Goal: Transaction & Acquisition: Purchase product/service

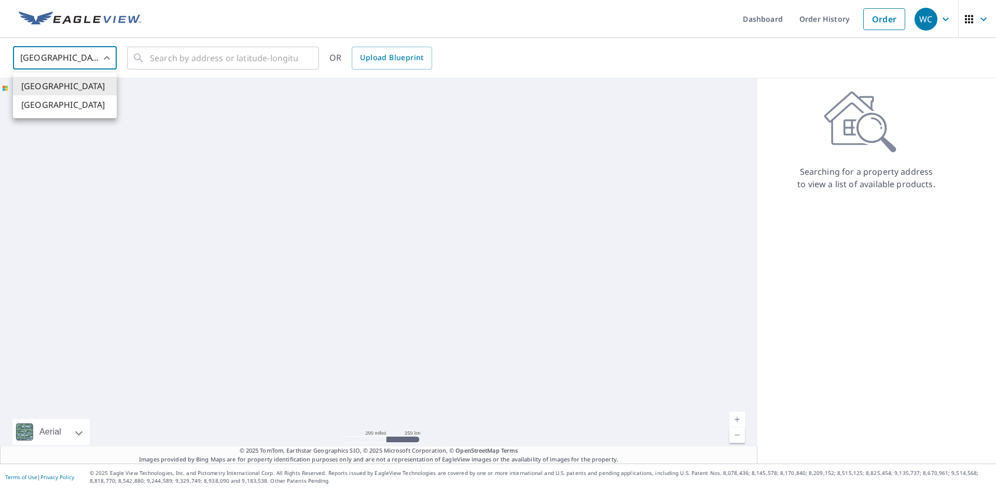
click at [72, 103] on li "[GEOGRAPHIC_DATA]" at bounding box center [65, 104] width 104 height 19
type input "CA"
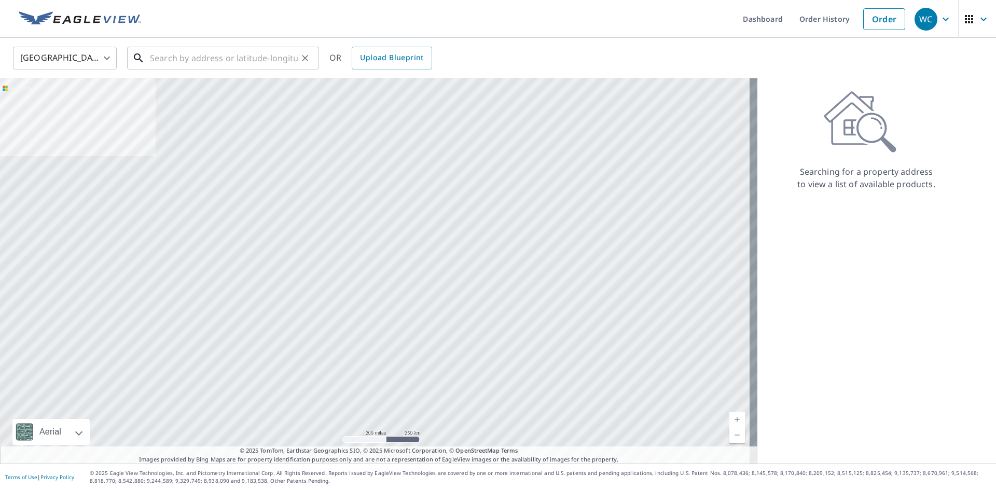
click at [209, 62] on input "text" at bounding box center [224, 58] width 148 height 29
paste input "[STREET_ADDRESS][PERSON_NAME]"
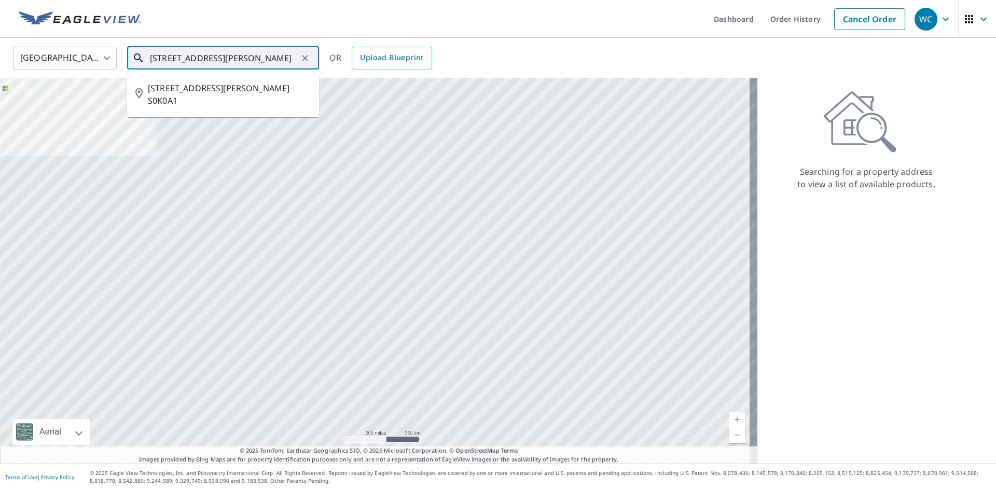
type input "[STREET_ADDRESS][PERSON_NAME]"
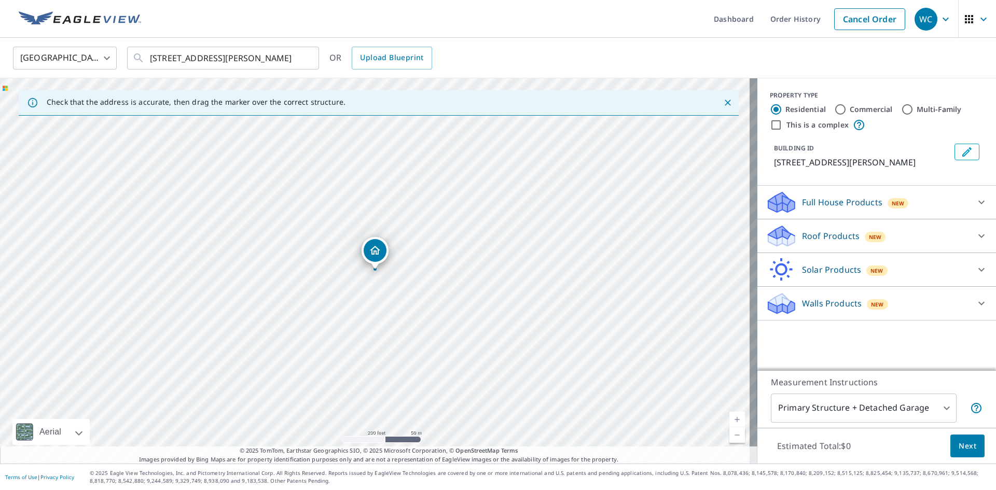
click at [832, 203] on p "Full House Products" at bounding box center [842, 202] width 80 height 12
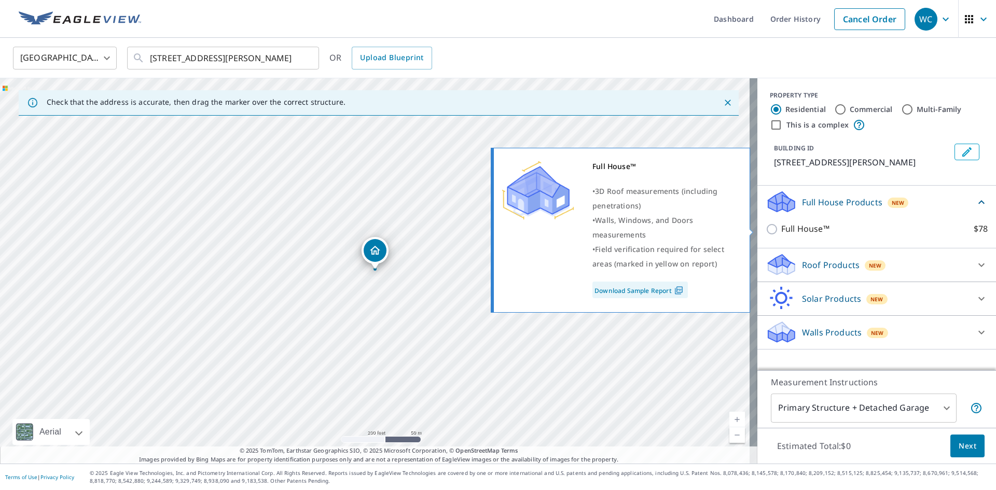
click at [767, 230] on input "Full House™ $78" at bounding box center [774, 229] width 16 height 12
checkbox input "true"
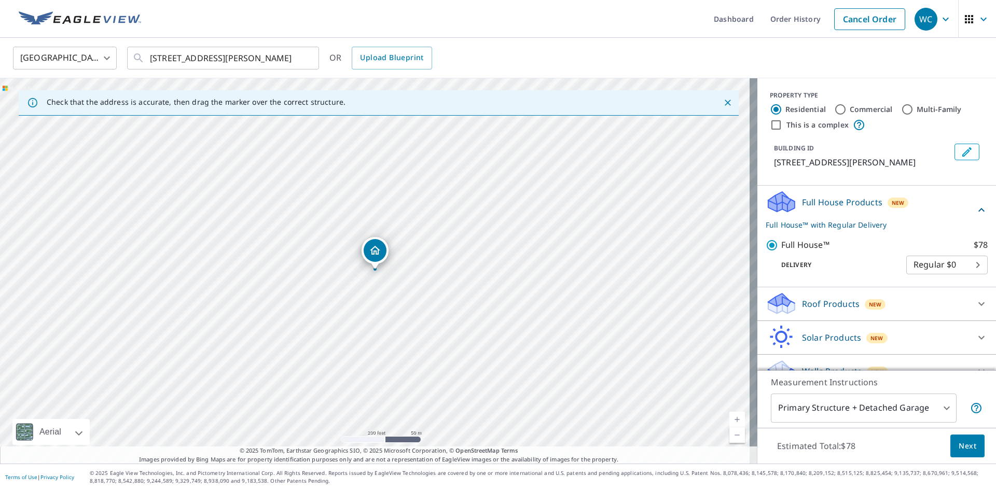
click at [962, 448] on span "Next" at bounding box center [968, 446] width 18 height 13
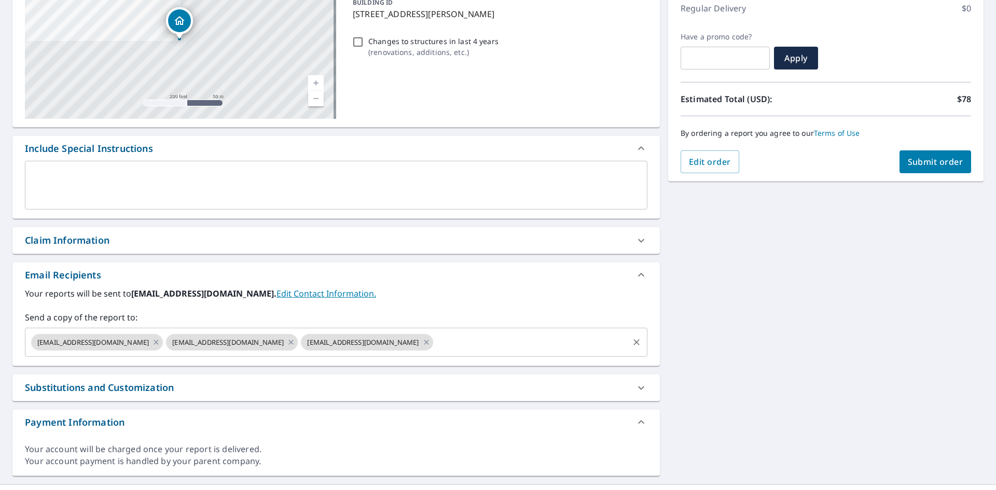
scroll to position [156, 0]
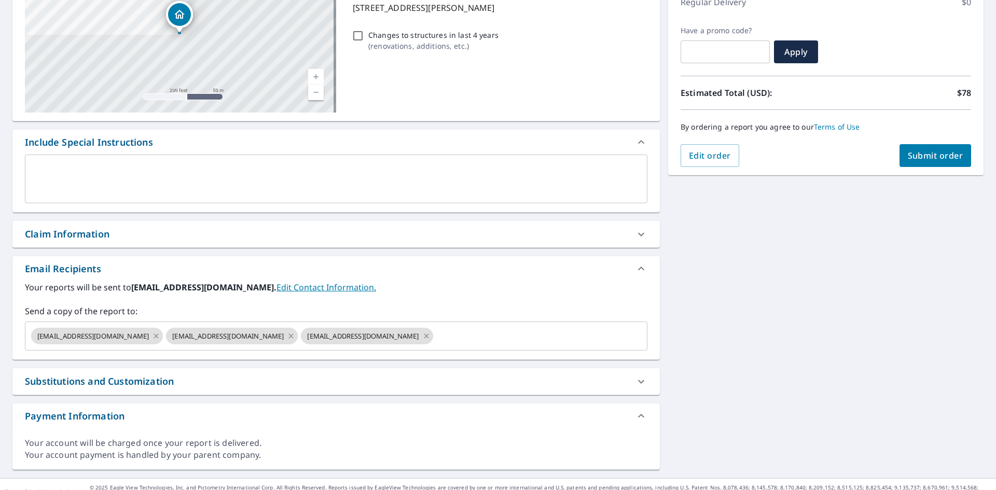
click at [155, 230] on div "Claim Information" at bounding box center [327, 234] width 604 height 14
checkbox input "true"
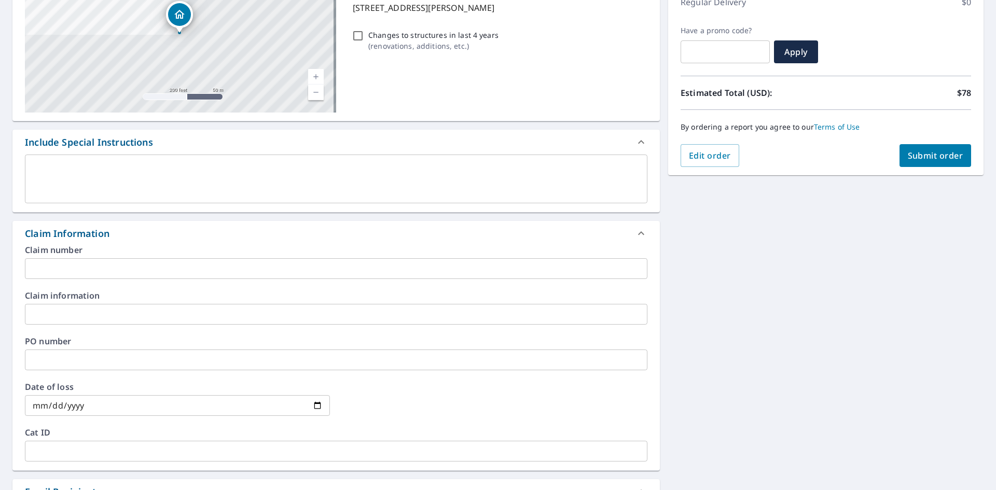
click at [161, 270] on input "text" at bounding box center [336, 268] width 623 height 21
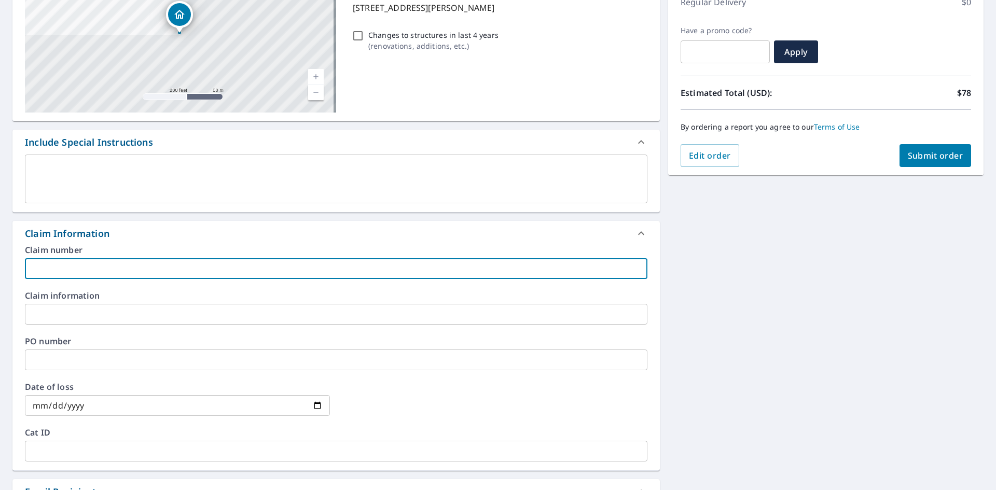
paste input "002000000990810"
type input "002000000990810"
checkbox input "true"
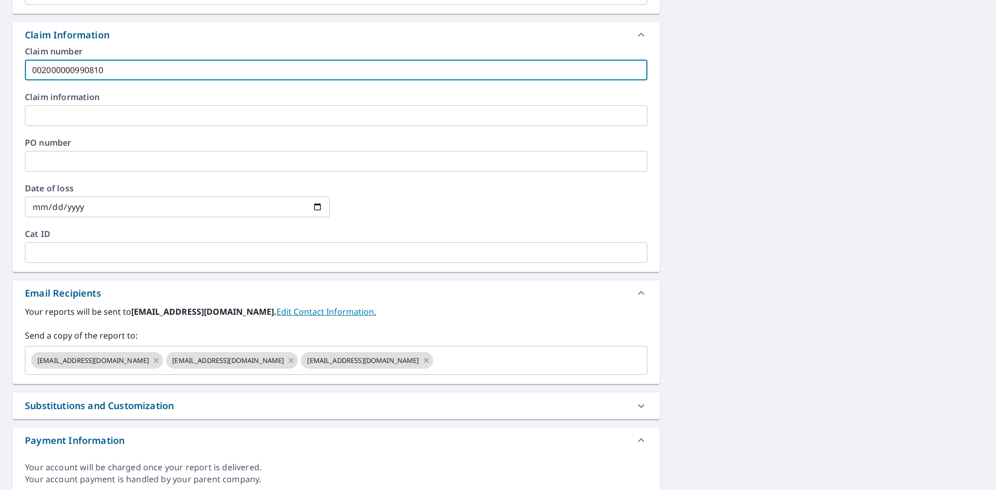
scroll to position [363, 0]
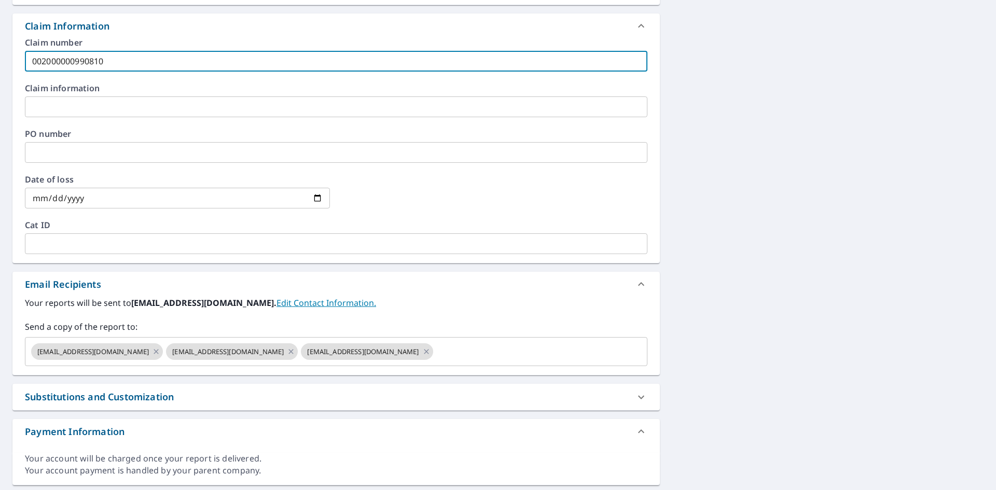
type input "002000000990810"
click at [314, 200] on input "date" at bounding box center [177, 198] width 305 height 21
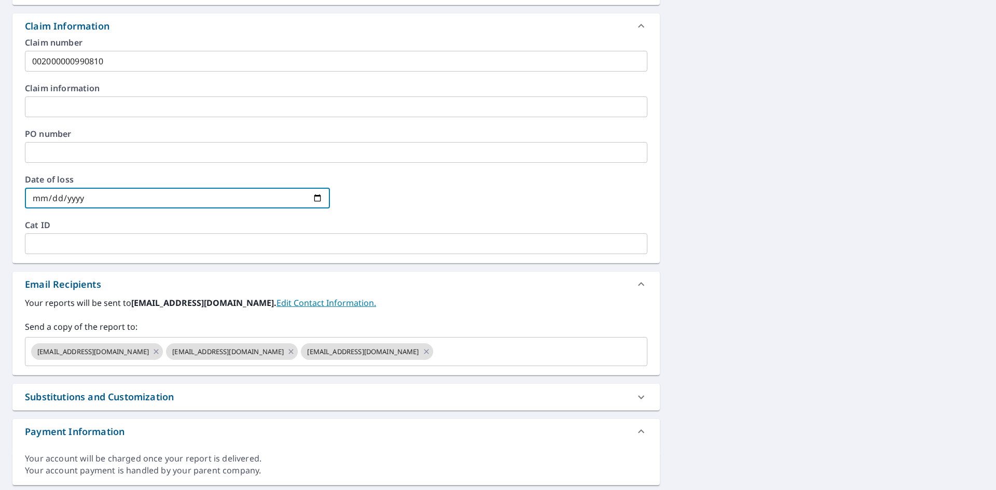
type input "[DATE]"
checkbox input "true"
type input "[DATE]"
checkbox input "true"
type input "[DATE]"
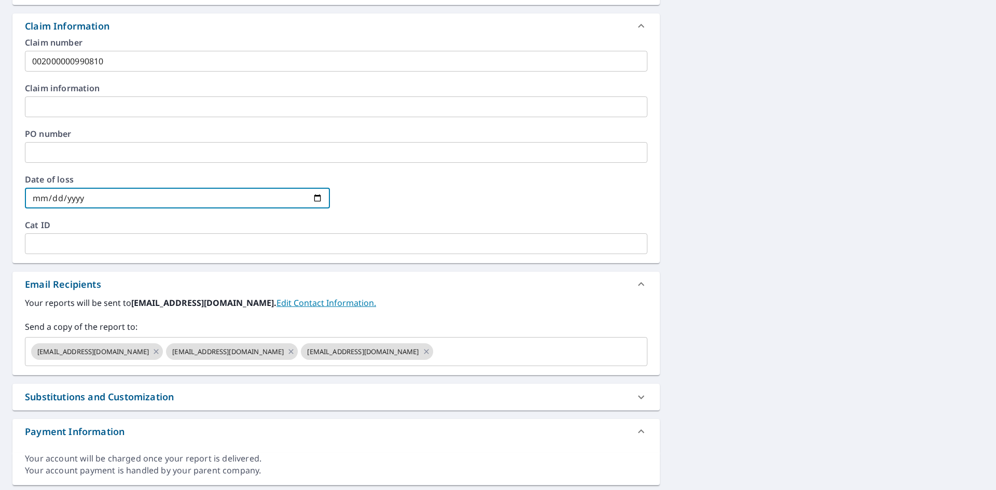
checkbox input "true"
type input "[DATE]"
checkbox input "true"
type input "[DATE]"
checkbox input "true"
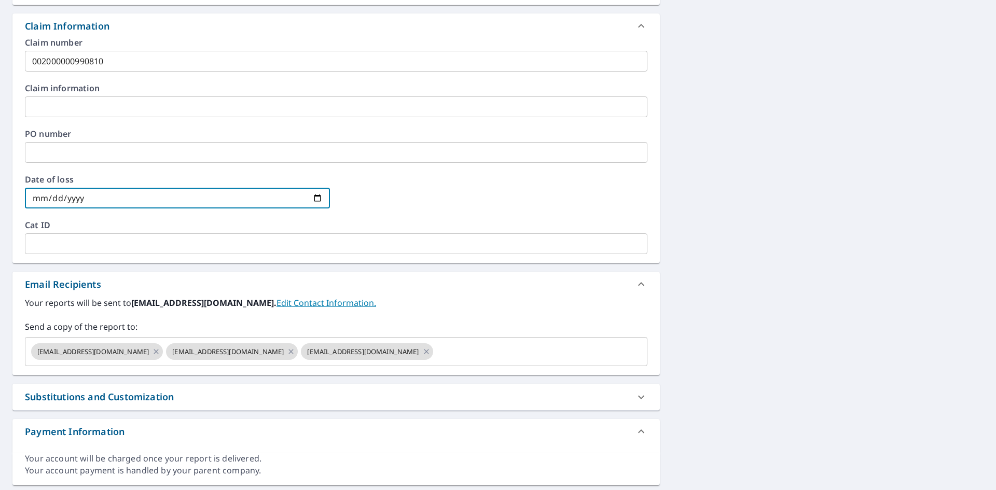
type input "[DATE]"
click at [152, 352] on icon at bounding box center [156, 351] width 8 height 11
click at [299, 358] on input "text" at bounding box center [463, 352] width 328 height 20
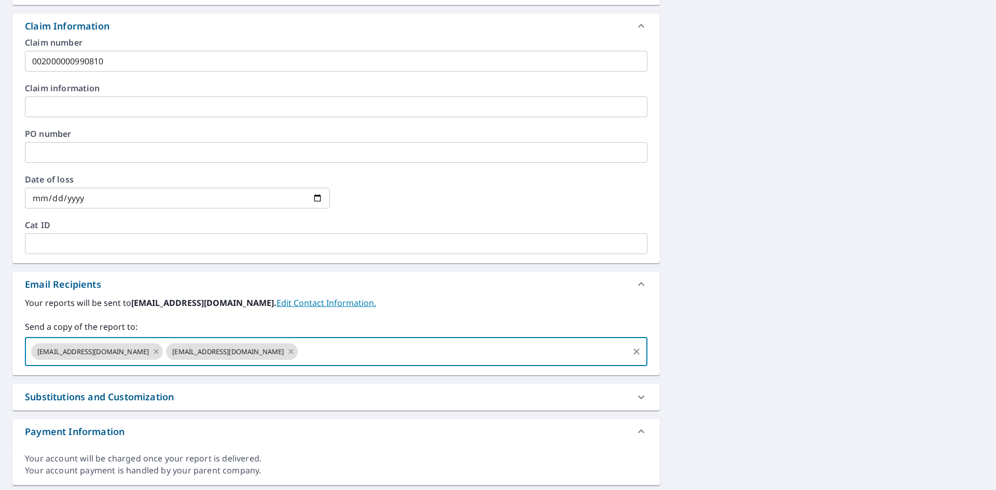
click at [289, 350] on icon at bounding box center [291, 351] width 5 height 5
checkbox input "true"
click at [188, 355] on input "text" at bounding box center [395, 352] width 463 height 20
type input "[EMAIL_ADDRESS][DOMAIN_NAME]"
checkbox input "true"
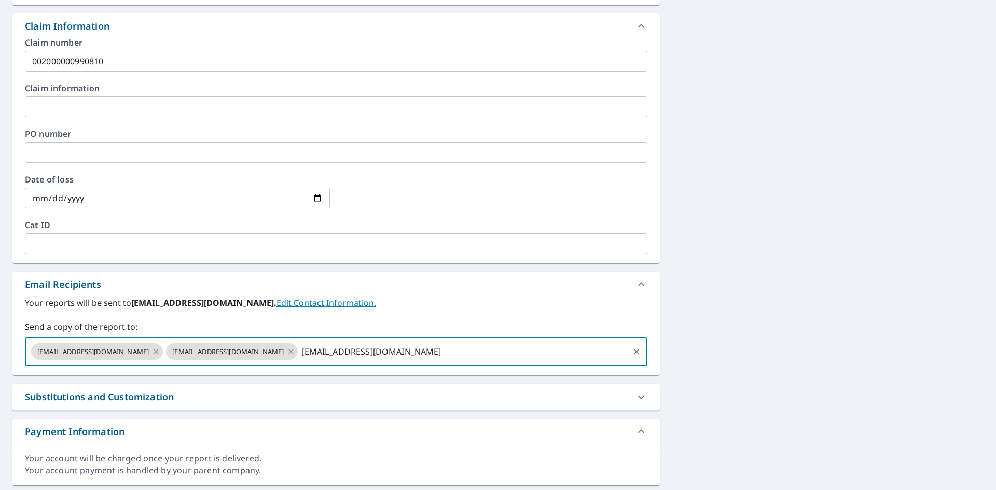
type input "[EMAIL_ADDRESS][DOMAIN_NAME]"
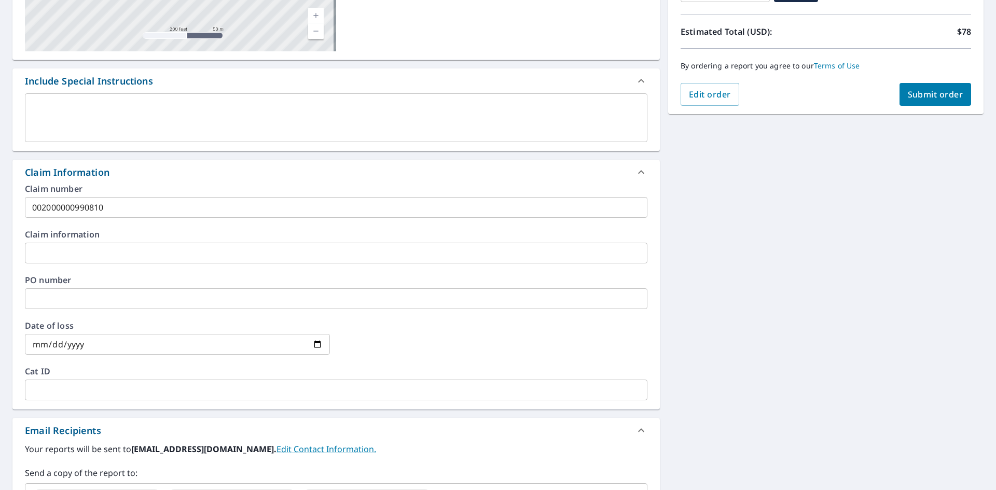
scroll to position [52, 0]
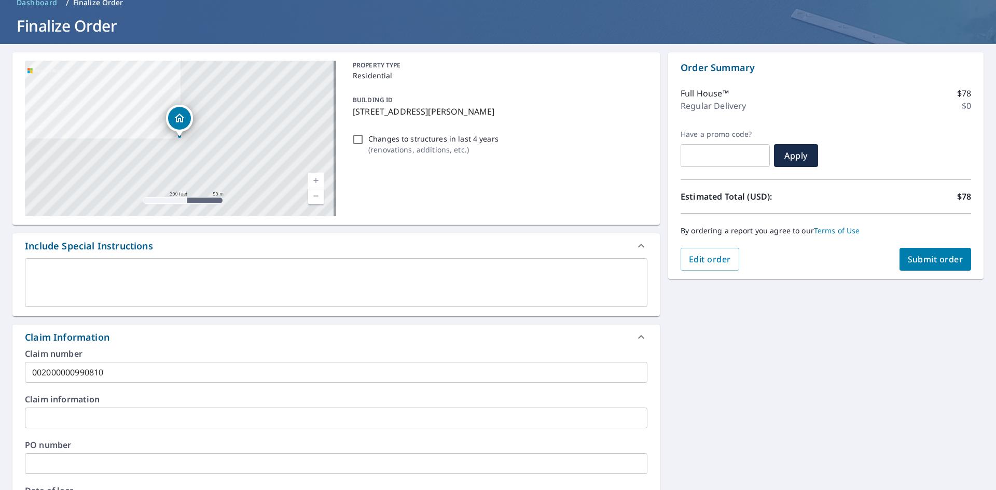
click at [941, 258] on span "Submit order" at bounding box center [936, 259] width 56 height 11
checkbox input "true"
